Goal: Transaction & Acquisition: Obtain resource

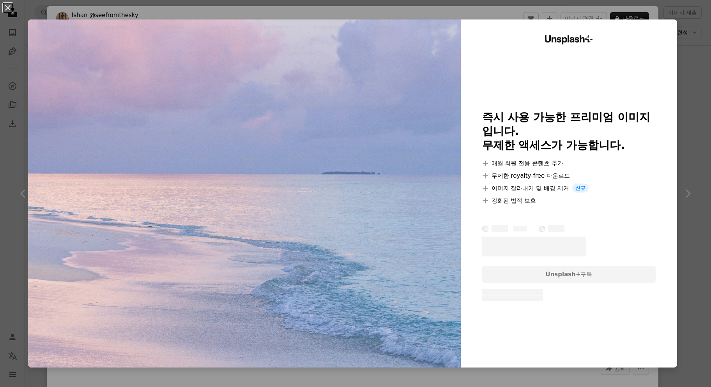
scroll to position [156, 0]
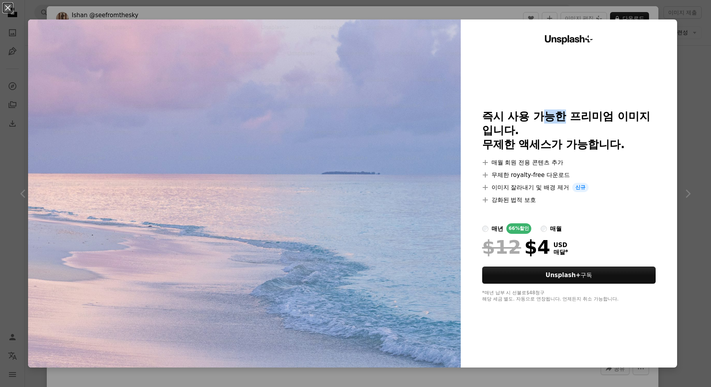
drag, startPoint x: 544, startPoint y: 115, endPoint x: 542, endPoint y: 136, distance: 21.1
click at [563, 120] on h2 "즉시 사용 가능한 프리미엄 이미지입니다. 무제한 액세스가 가능합니다." at bounding box center [569, 130] width 174 height 42
click at [542, 136] on h2 "즉시 사용 가능한 프리미엄 이미지입니다. 무제한 액세스가 가능합니다." at bounding box center [569, 130] width 174 height 42
drag, startPoint x: 542, startPoint y: 148, endPoint x: 593, endPoint y: 147, distance: 51.4
click at [593, 147] on h2 "즉시 사용 가능한 프리미엄 이미지입니다. 무제한 액세스가 가능합니다." at bounding box center [569, 130] width 174 height 42
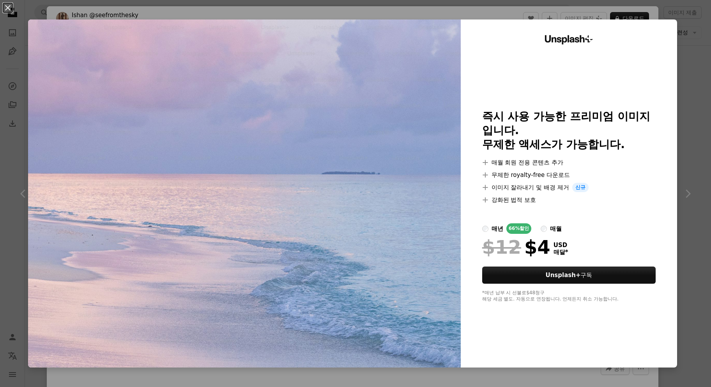
click at [600, 168] on ul "A plus sign 매월 회원 전용 콘텐츠 추가 A plus sign 무제한 royalty-free 다운로드 A plus sign 이미지 잘…" at bounding box center [569, 181] width 174 height 47
click at [653, 32] on div "Unsplash+ 즉시 사용 가능한 프리미엄 이미지입니다. 무제한 액세스가 가능합니다. A plus sign 매월 회원 전용 콘텐츠 추가 A …" at bounding box center [568, 193] width 216 height 348
click at [326, 136] on img at bounding box center [244, 193] width 432 height 348
click at [335, 243] on img at bounding box center [244, 193] width 432 height 348
click at [684, 195] on div "An X shape Unsplash+ 즉시 사용 가능한 프리미엄 이미지입니다. 무제한 액세스가 가능합니다. A plus sign 매월 회원 전…" at bounding box center [355, 193] width 711 height 387
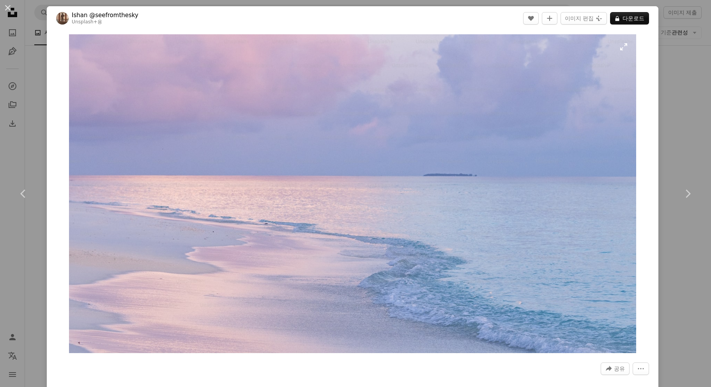
click at [280, 219] on img "이 이미지 확대" at bounding box center [352, 193] width 566 height 319
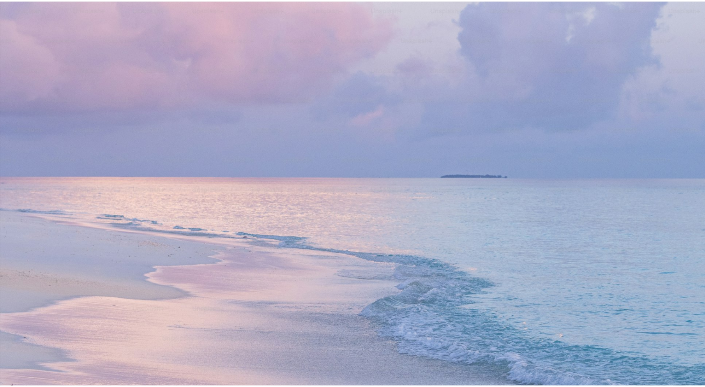
scroll to position [4, 0]
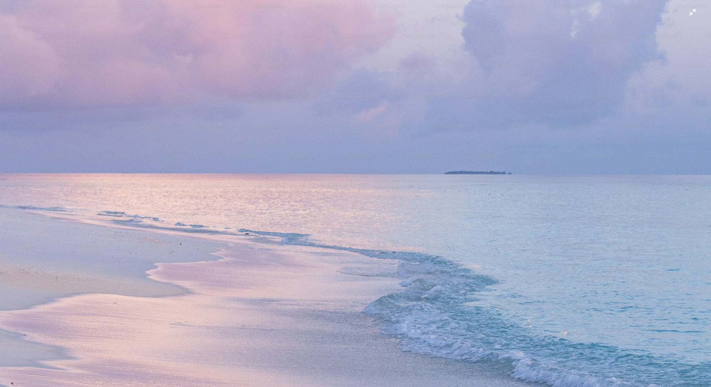
click at [280, 219] on img "이 이미지 축소" at bounding box center [355, 196] width 711 height 400
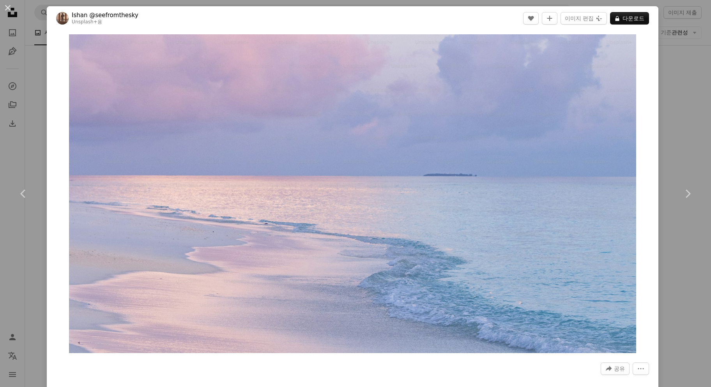
click at [169, 11] on header "Ishan @seefromthesky Unsplash+ 용 A heart A plus sign 이미지 편집 Plus sign for Unspl…" at bounding box center [352, 18] width 611 height 24
click at [178, 2] on div "An X shape Chevron left Chevron right Ishan @seefromthesky Unsplash+ 용 A heart …" at bounding box center [355, 193] width 711 height 387
